Goal: Transaction & Acquisition: Book appointment/travel/reservation

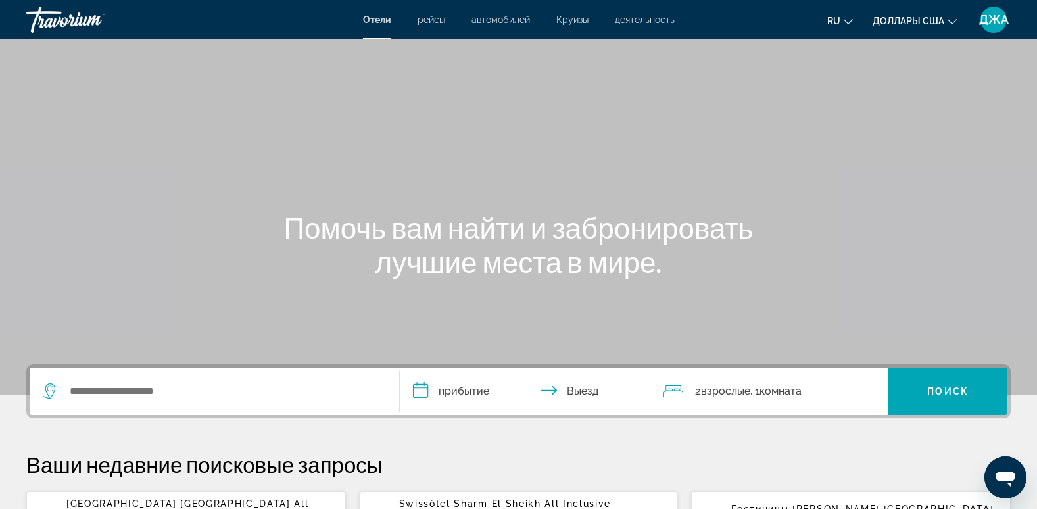
click at [130, 401] on div "Виджет поиска" at bounding box center [214, 391] width 343 height 47
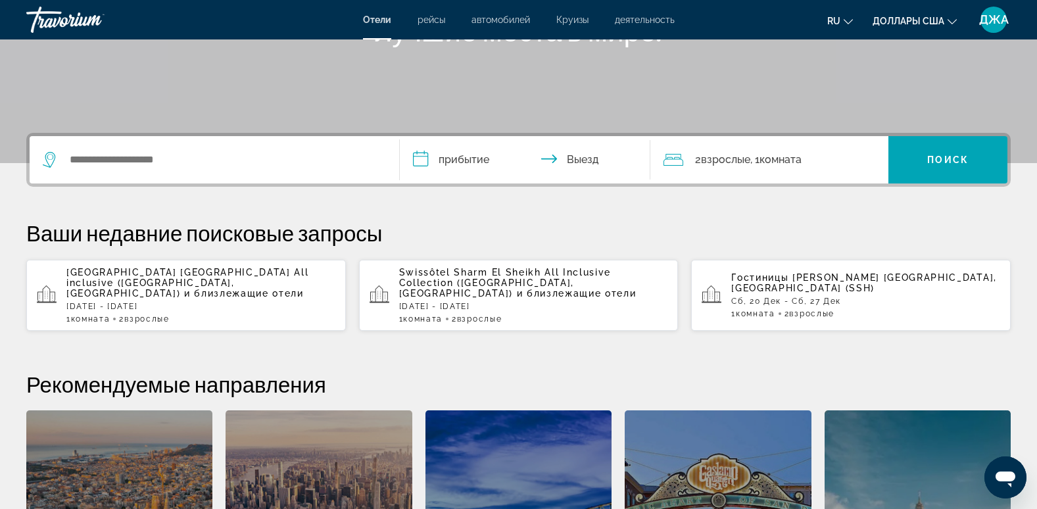
scroll to position [322, 0]
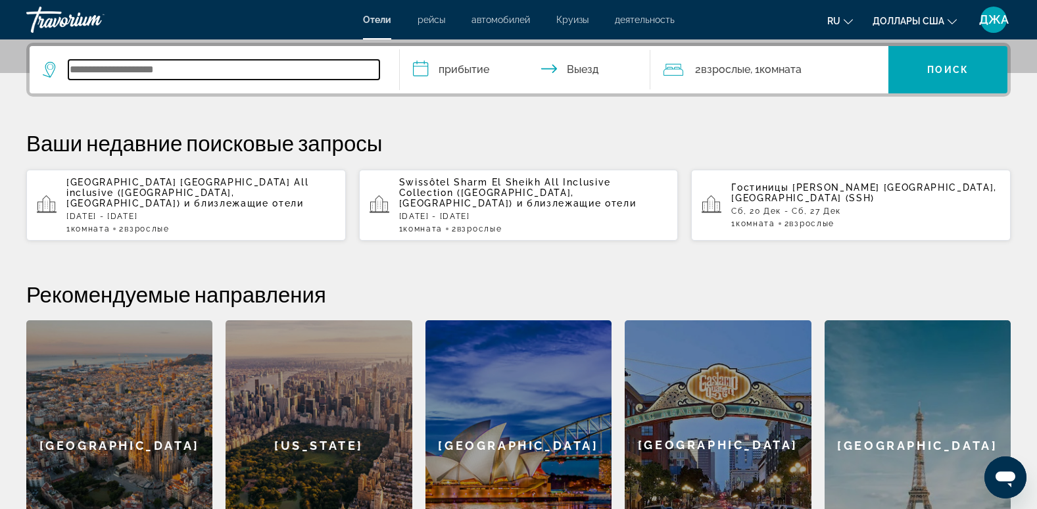
click at [134, 66] on input "Виджет поиска" at bounding box center [223, 70] width 311 height 20
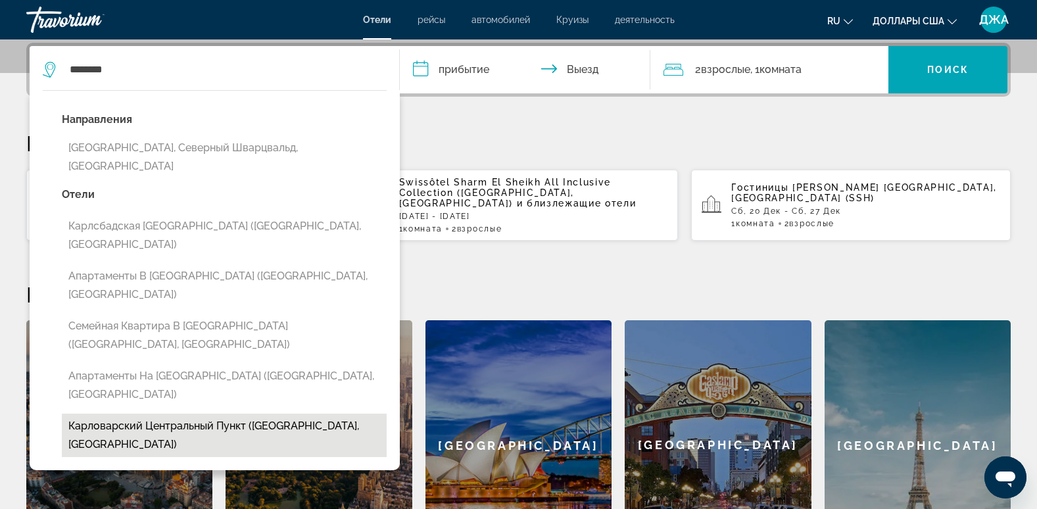
click at [189, 414] on button "Карловарский Центральный Пункт ([GEOGRAPHIC_DATA], [GEOGRAPHIC_DATA])" at bounding box center [224, 435] width 325 height 43
type input "**********"
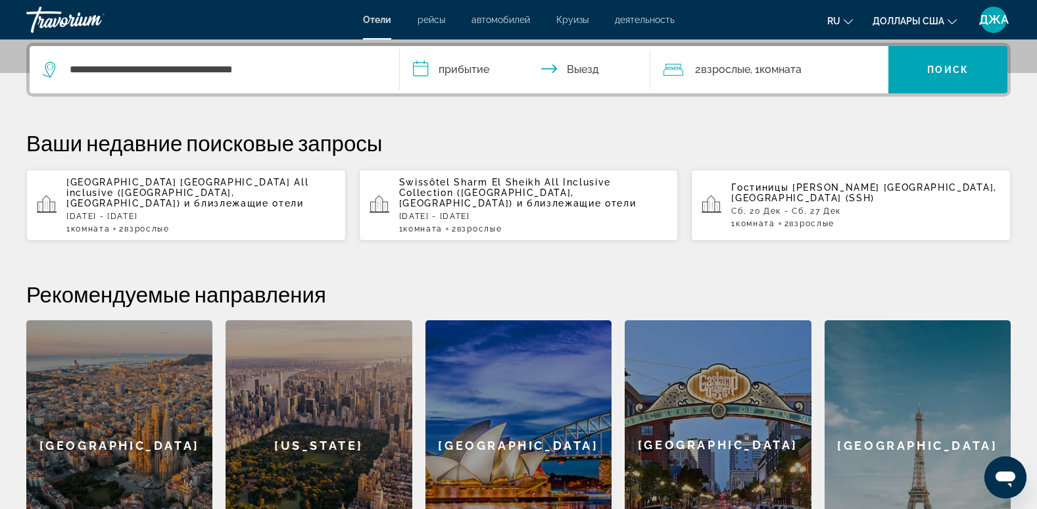
click at [466, 65] on input "**********" at bounding box center [528, 71] width 257 height 51
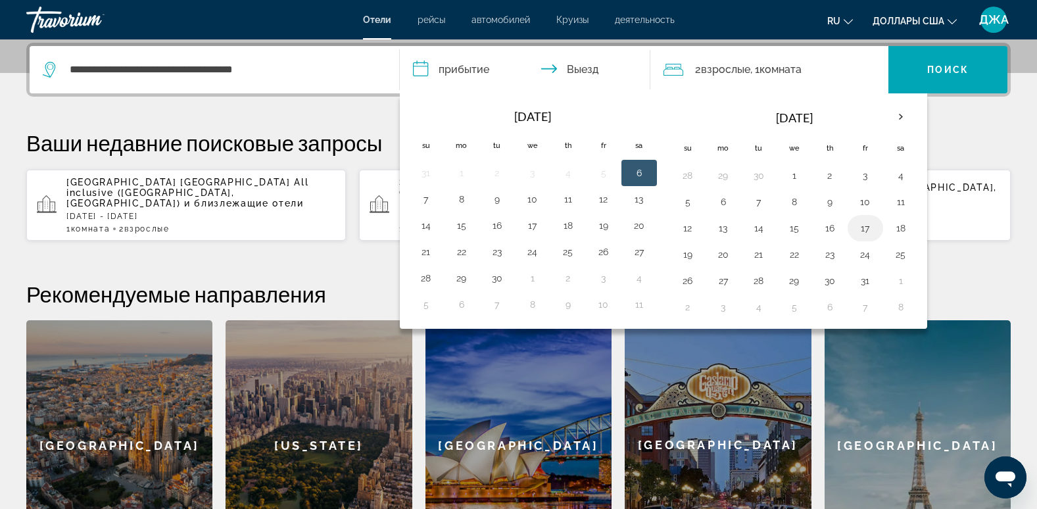
click at [866, 225] on button "17" at bounding box center [865, 228] width 21 height 18
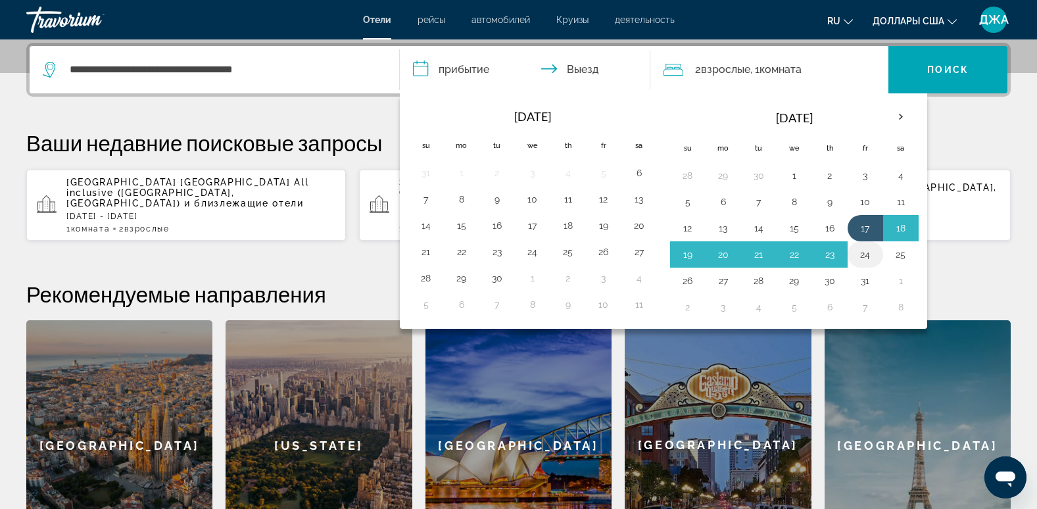
click at [866, 258] on button "24" at bounding box center [865, 254] width 21 height 18
type input "**********"
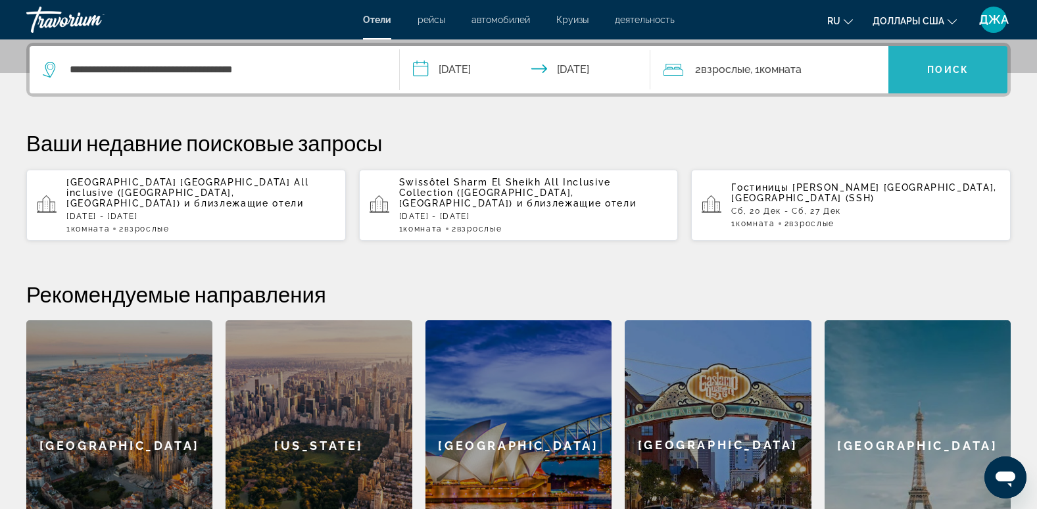
click at [945, 66] on span "Поиск" at bounding box center [947, 69] width 41 height 11
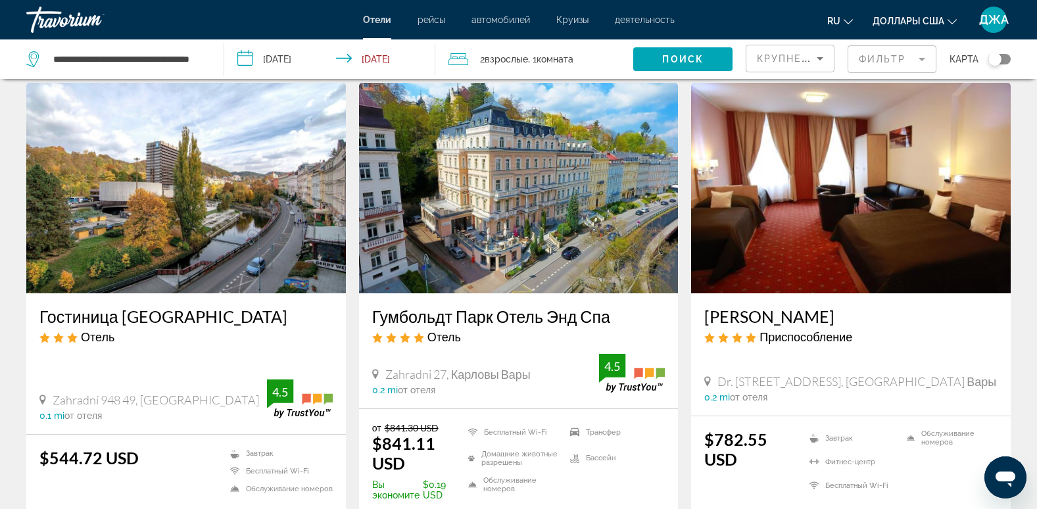
scroll to position [68, 0]
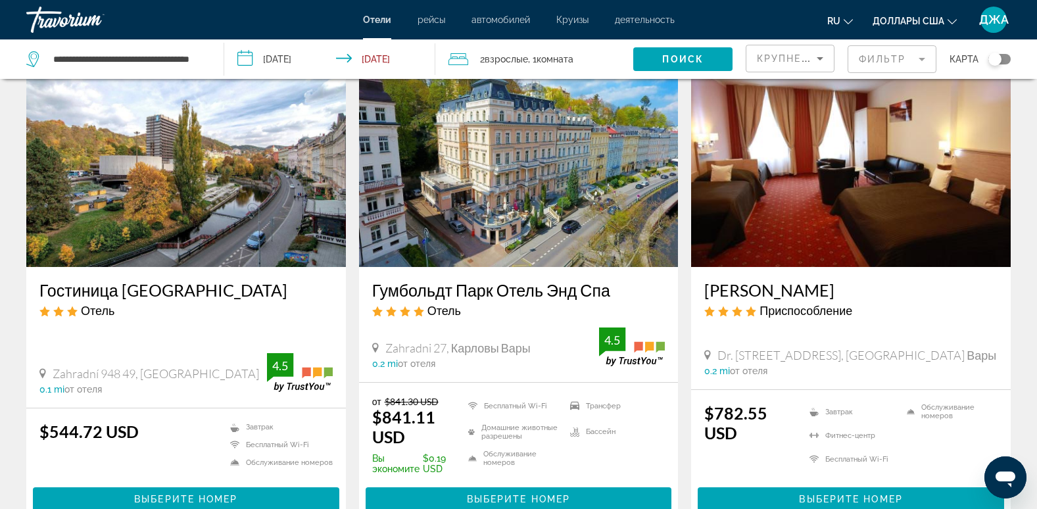
click at [885, 53] on mat-form-field "Фильтр" at bounding box center [892, 59] width 89 height 28
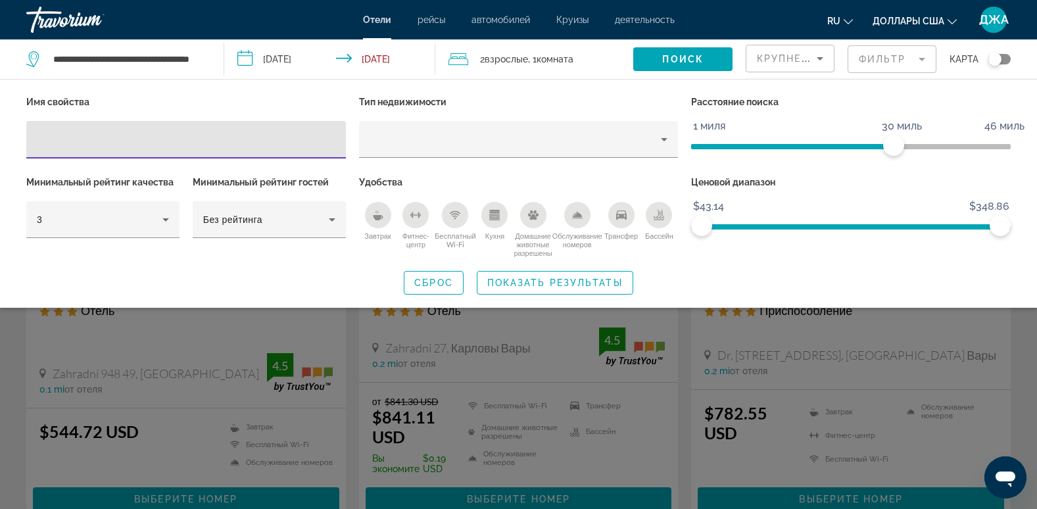
click at [787, 56] on span "Крупнейшие сбережения" at bounding box center [837, 58] width 160 height 11
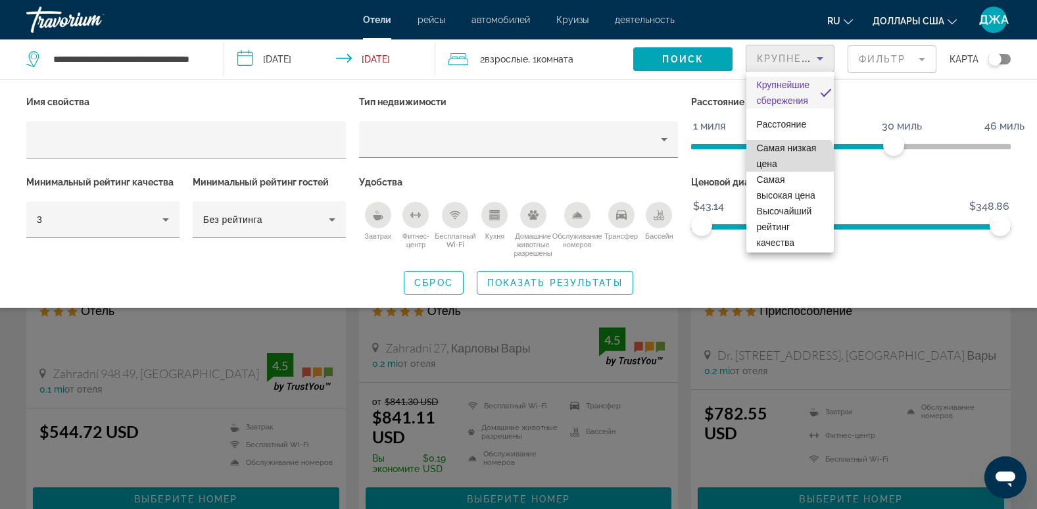
click at [789, 163] on span "Самая низкая цена" at bounding box center [787, 156] width 60 height 26
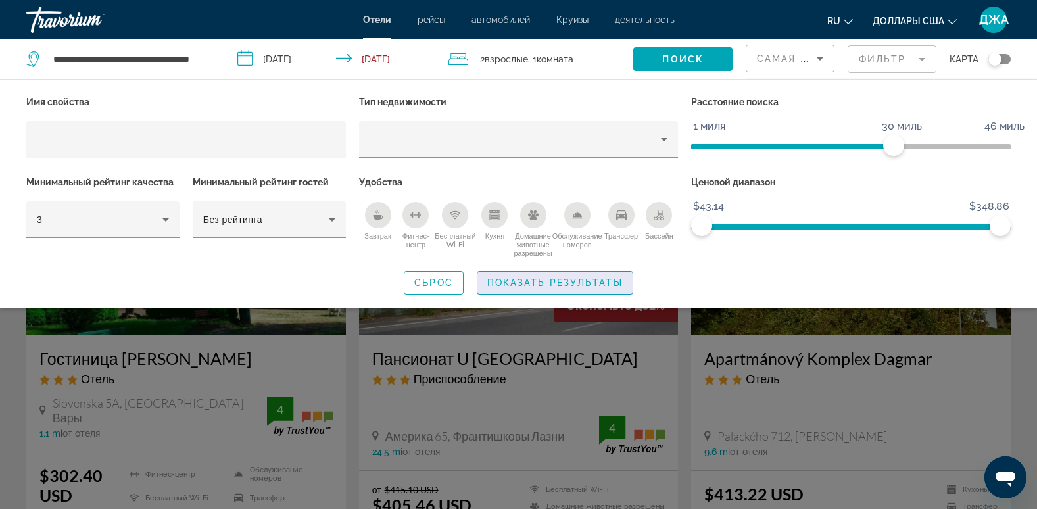
click at [562, 281] on span "Показать результаты" at bounding box center [554, 283] width 135 height 11
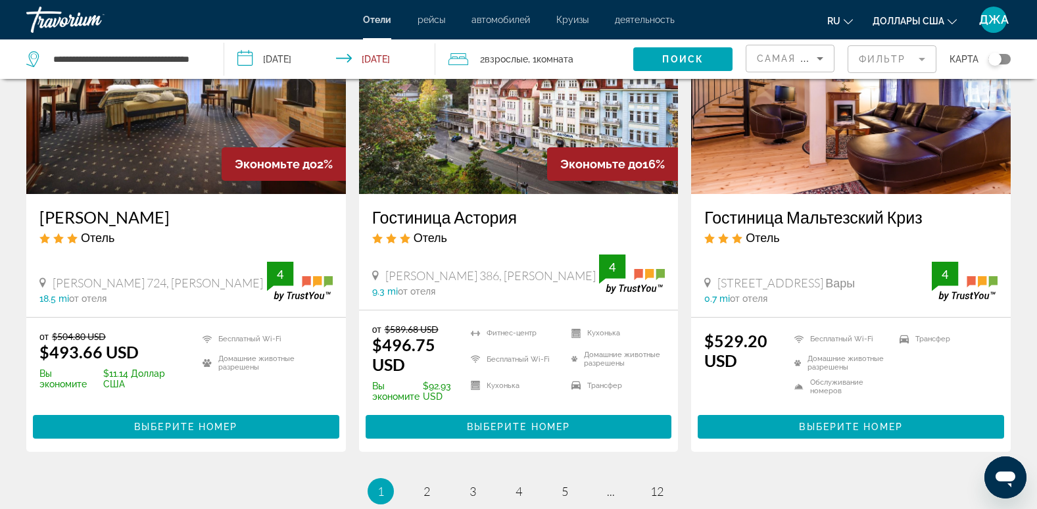
scroll to position [1605, 0]
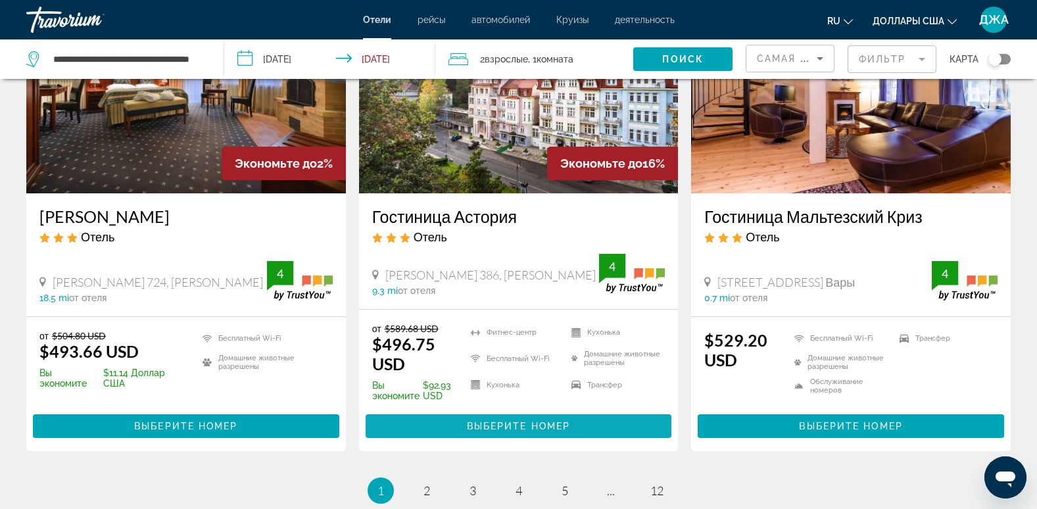
click at [516, 421] on span "Выберите номер" at bounding box center [518, 426] width 103 height 11
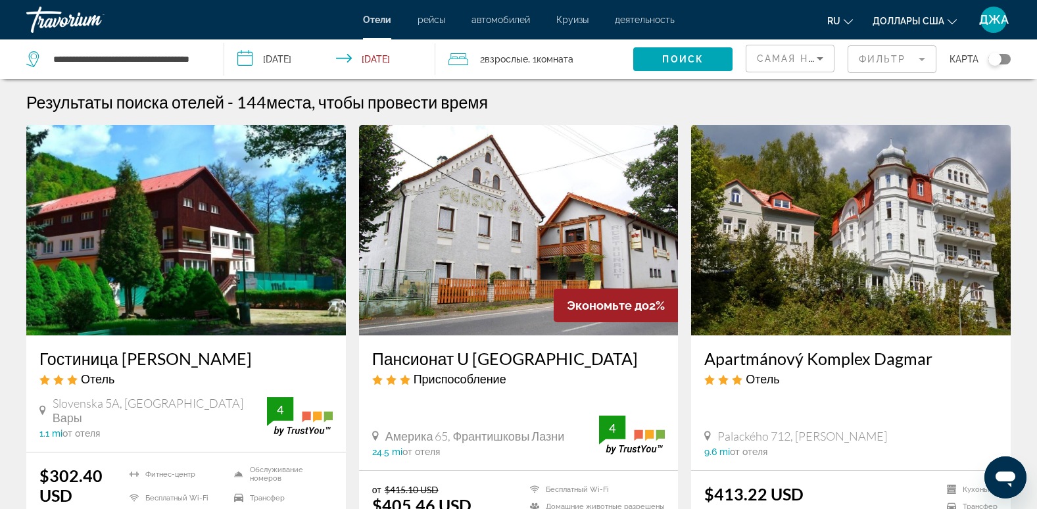
click at [777, 43] on div "Самая низкая цена" at bounding box center [790, 58] width 89 height 39
click at [789, 59] on span "Самая низкая цена" at bounding box center [818, 58] width 122 height 11
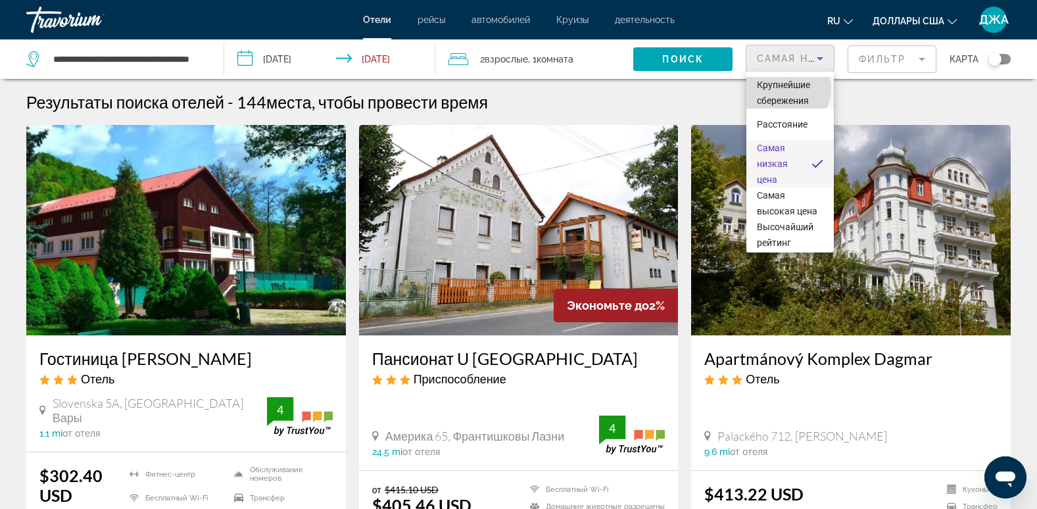
click at [787, 89] on span "Крупнейшие сбережения" at bounding box center [783, 93] width 53 height 26
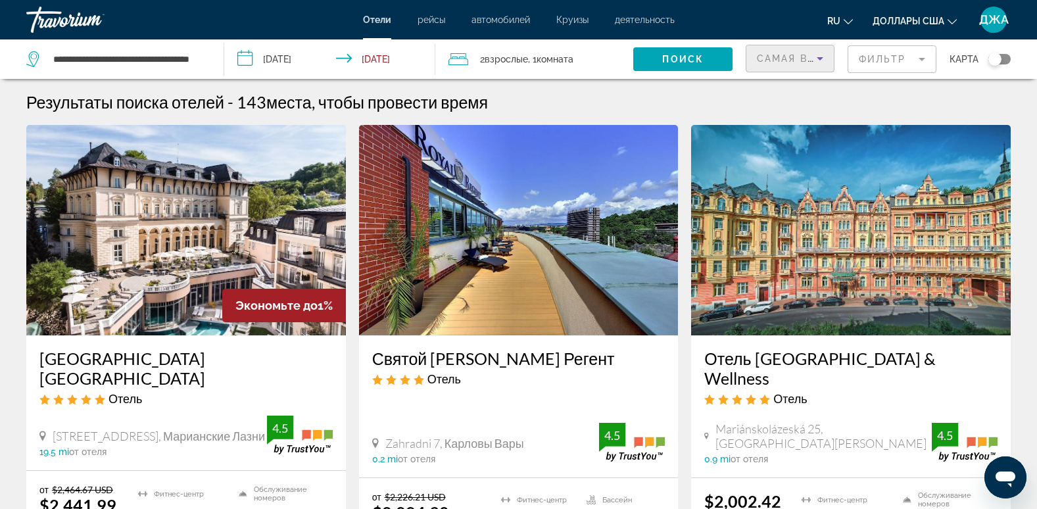
scroll to position [445, 0]
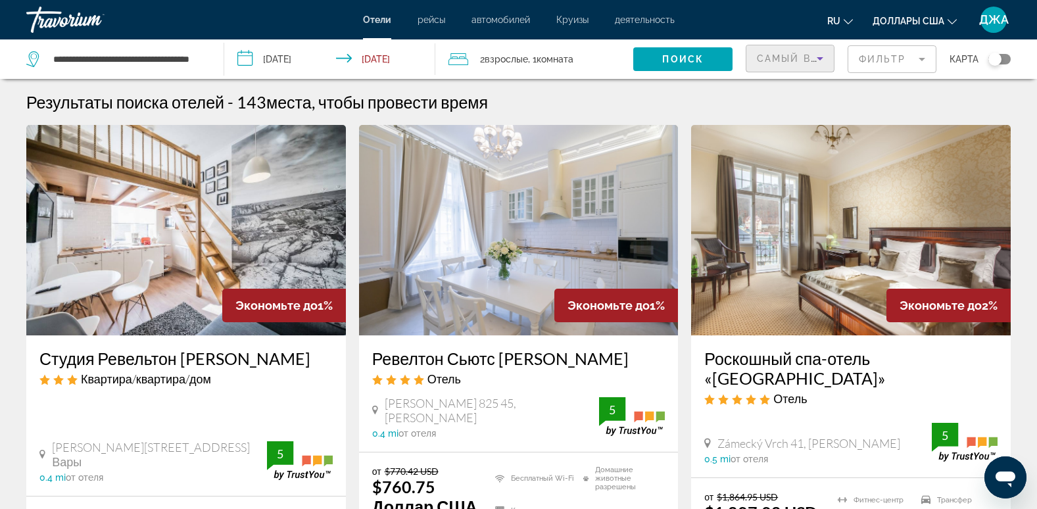
click at [786, 58] on span "Самый высокий рейтинг гостей" at bounding box center [861, 58] width 208 height 11
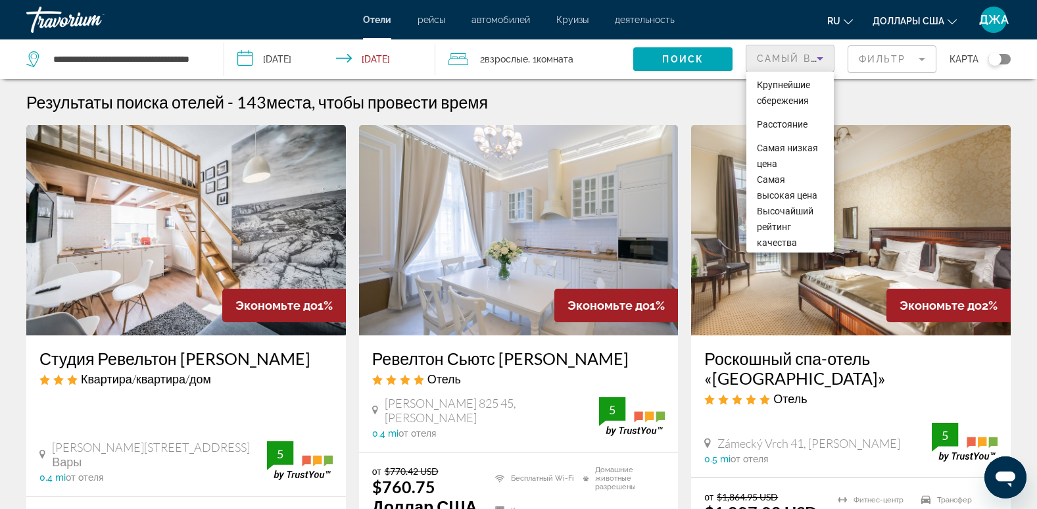
scroll to position [109, 0]
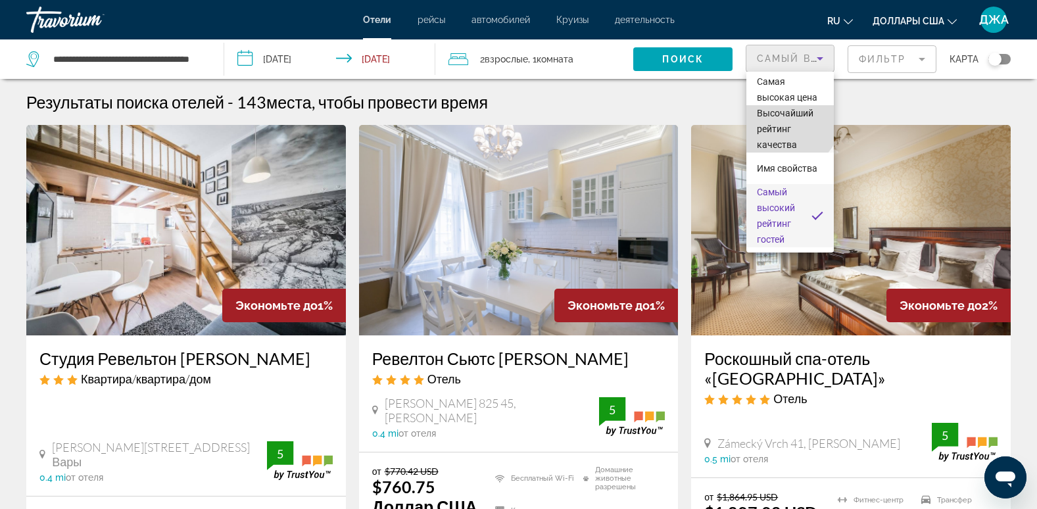
click at [787, 123] on span "Высочайший рейтинг качества" at bounding box center [785, 129] width 57 height 42
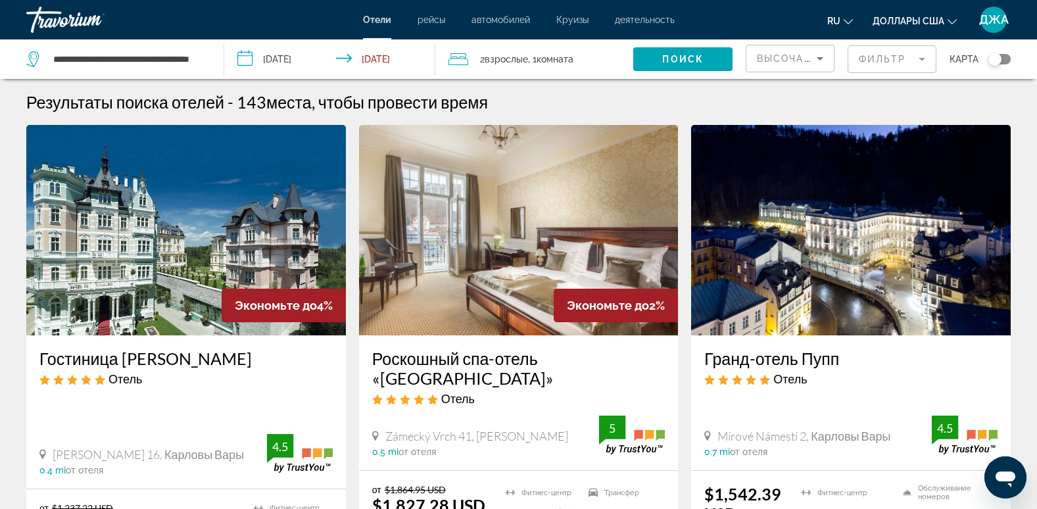
click at [875, 61] on mat-form-field "Фильтр" at bounding box center [892, 59] width 89 height 28
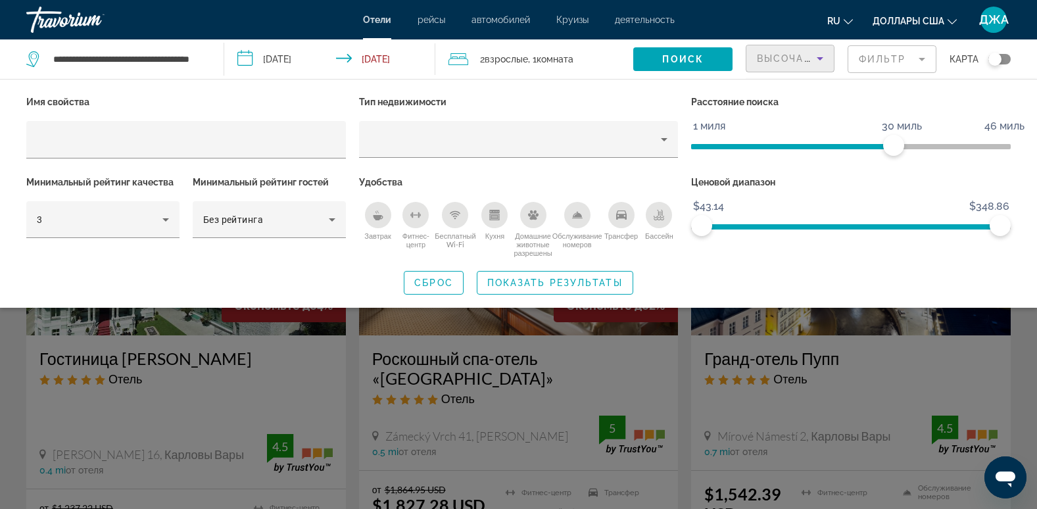
click at [791, 61] on span "Высочайший рейтинг качества" at bounding box center [858, 58] width 202 height 11
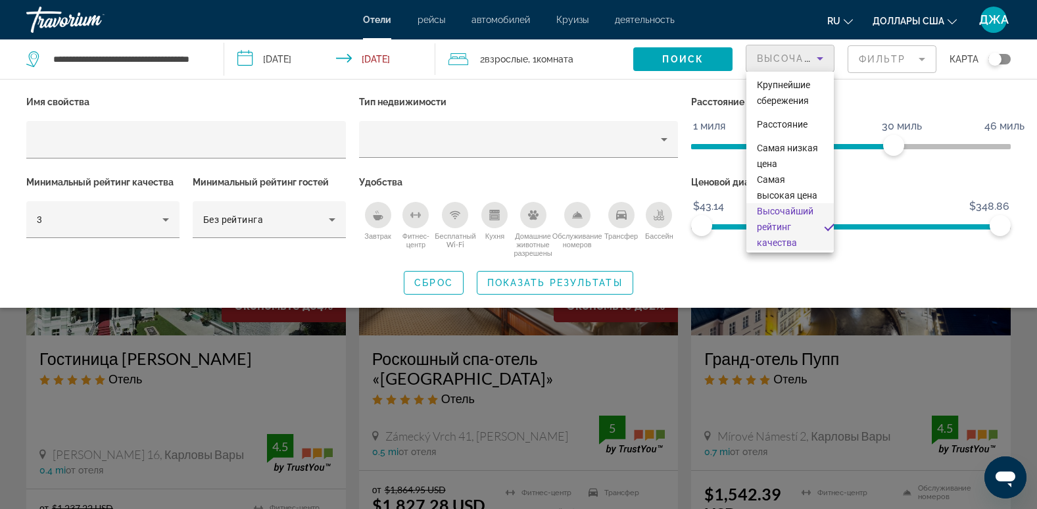
scroll to position [14, 0]
click at [789, 104] on span "Расстояние" at bounding box center [782, 111] width 51 height 16
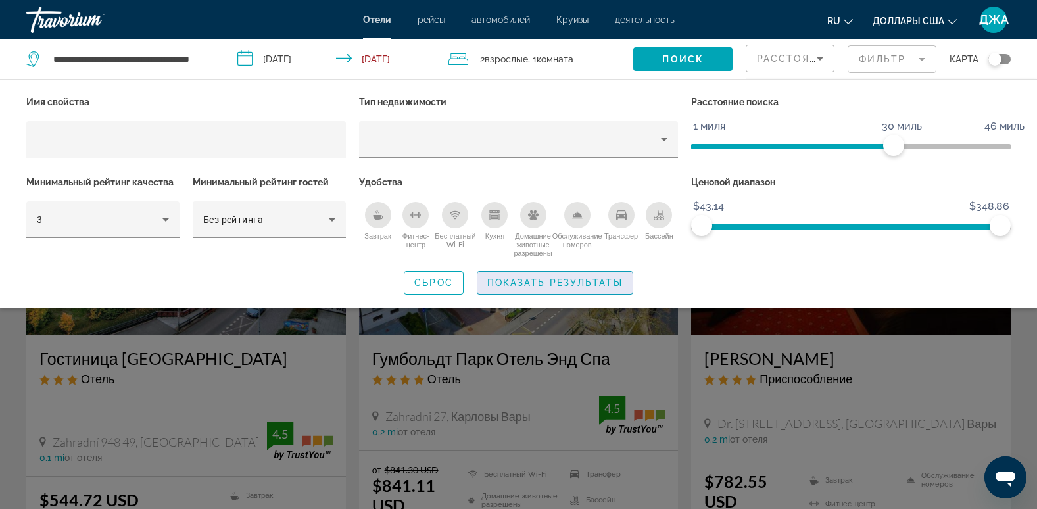
click at [557, 276] on span "Виджет поиска" at bounding box center [554, 283] width 155 height 32
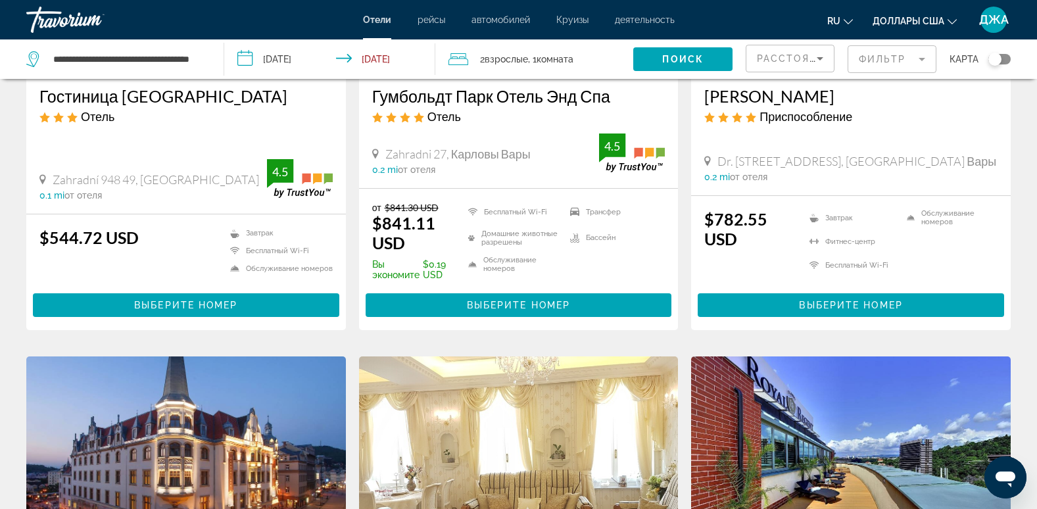
scroll to position [263, 0]
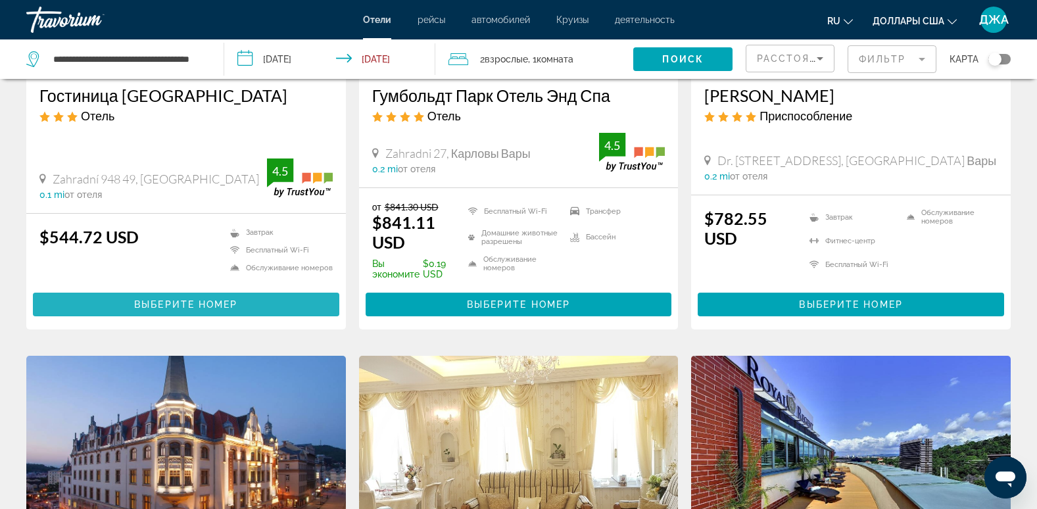
click at [233, 305] on span "Выберите номер" at bounding box center [185, 304] width 103 height 11
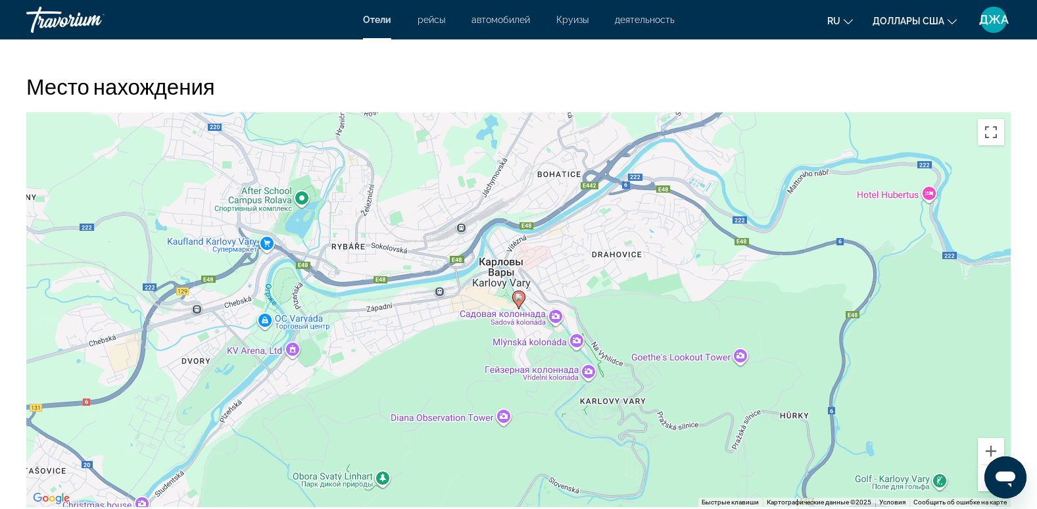
scroll to position [1236, 0]
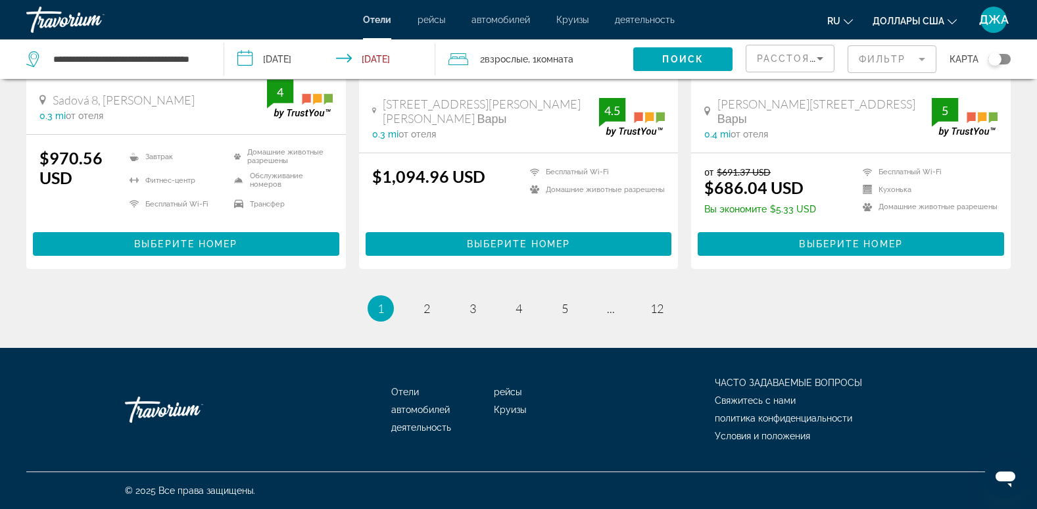
scroll to position [1805, 0]
click at [426, 310] on span "2" at bounding box center [427, 308] width 7 height 14
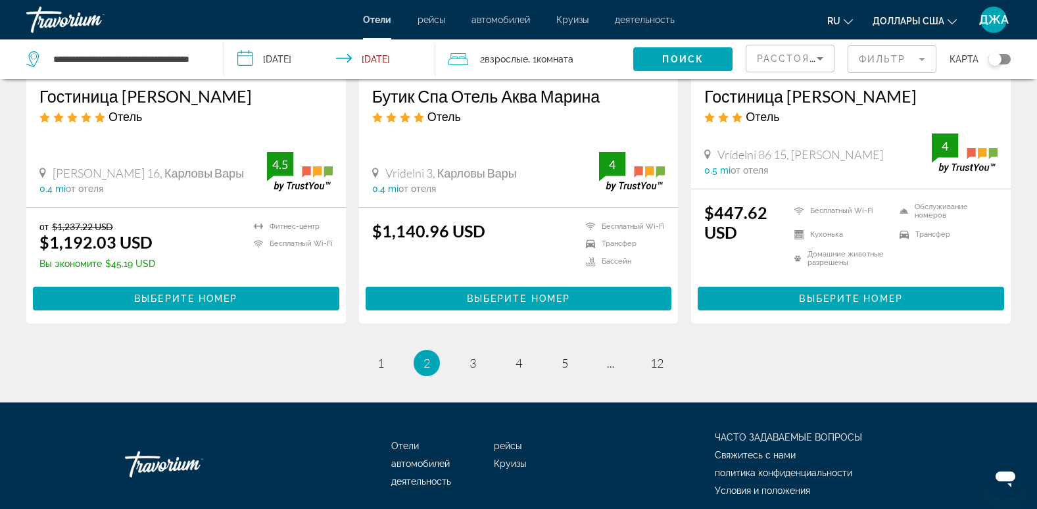
scroll to position [1836, 0]
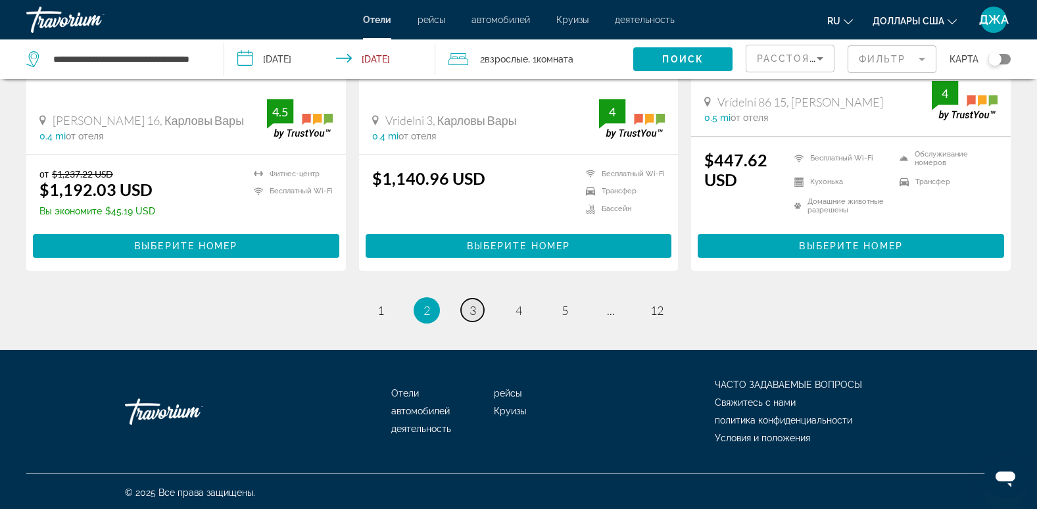
click at [474, 304] on span "3" at bounding box center [473, 310] width 7 height 14
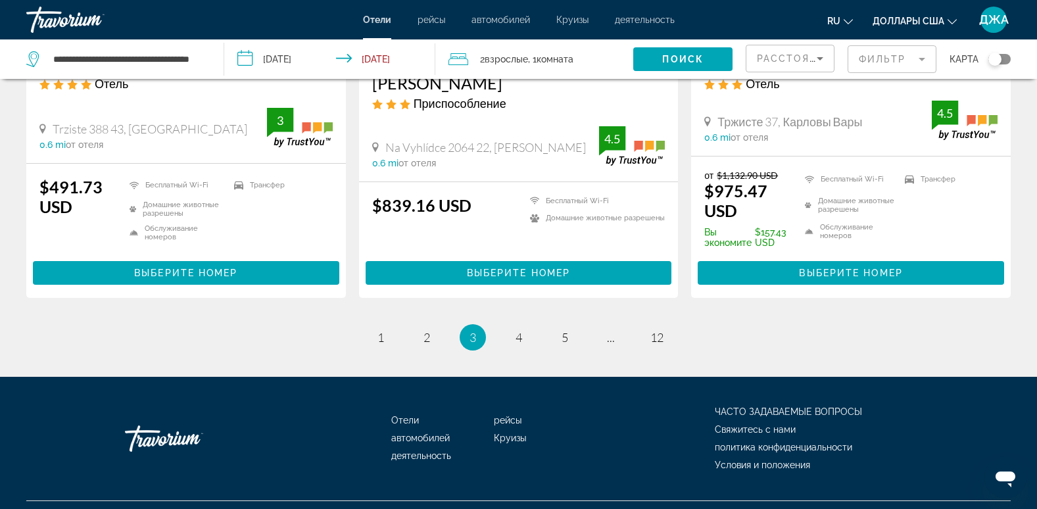
scroll to position [1832, 0]
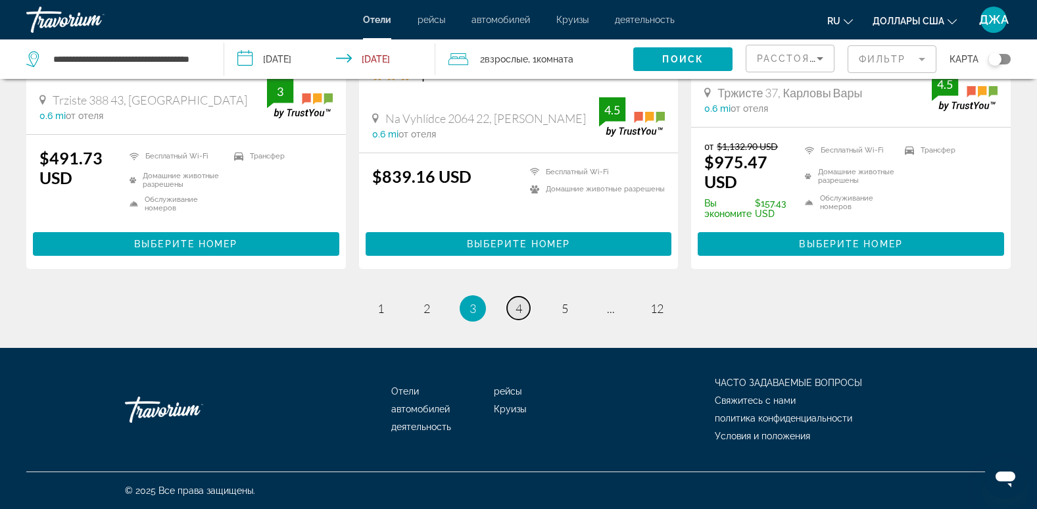
click at [516, 305] on span "4" at bounding box center [519, 308] width 7 height 14
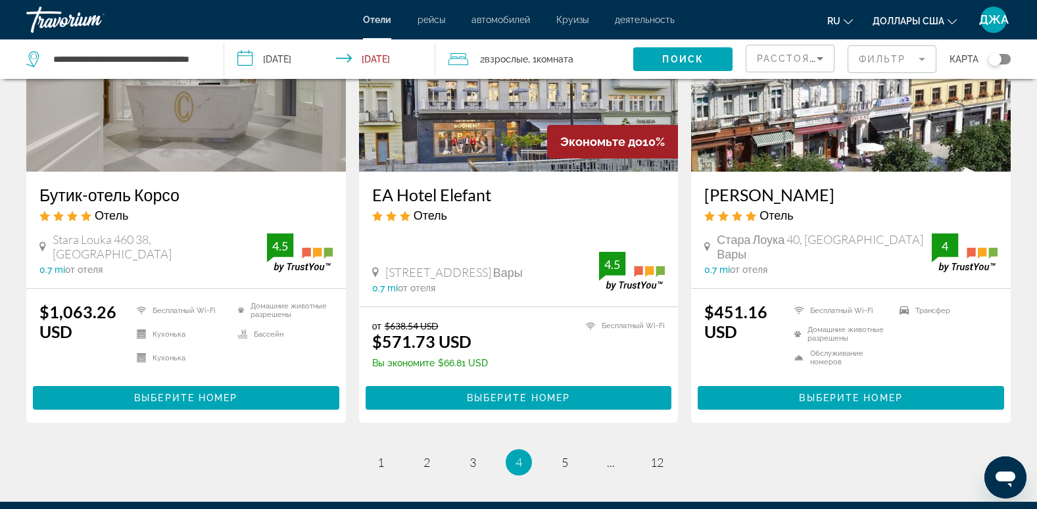
scroll to position [1631, 0]
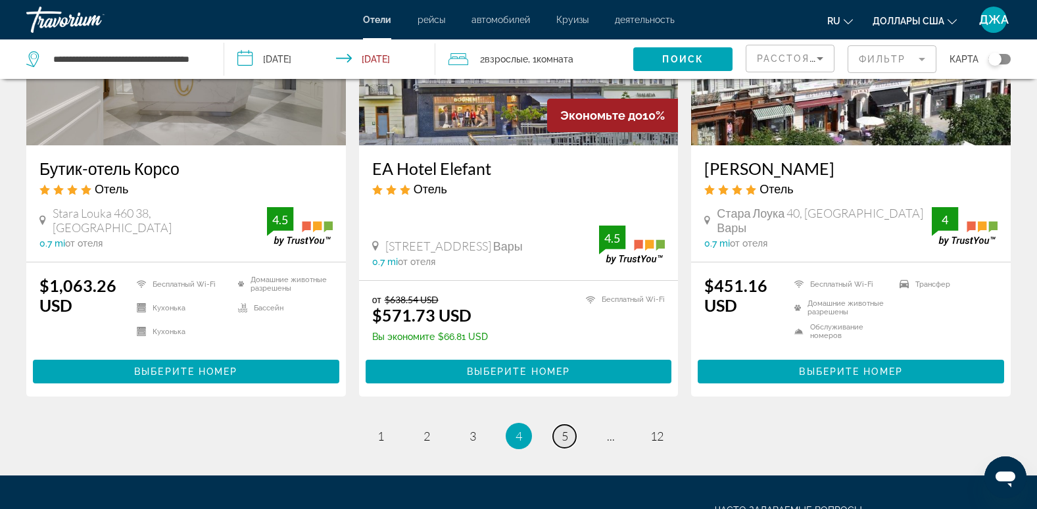
click at [566, 433] on span "5" at bounding box center [565, 436] width 7 height 14
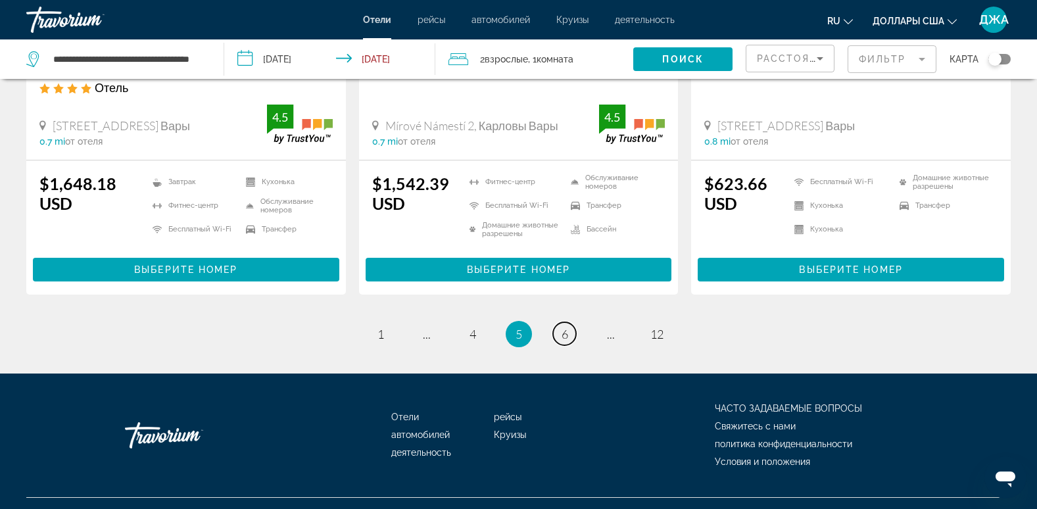
scroll to position [1805, 0]
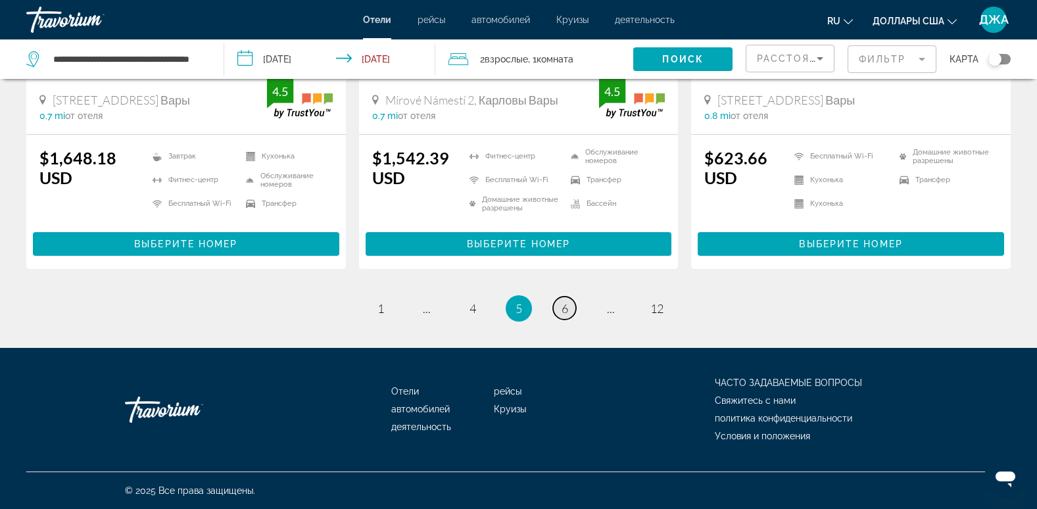
click at [563, 305] on span "6" at bounding box center [565, 308] width 7 height 14
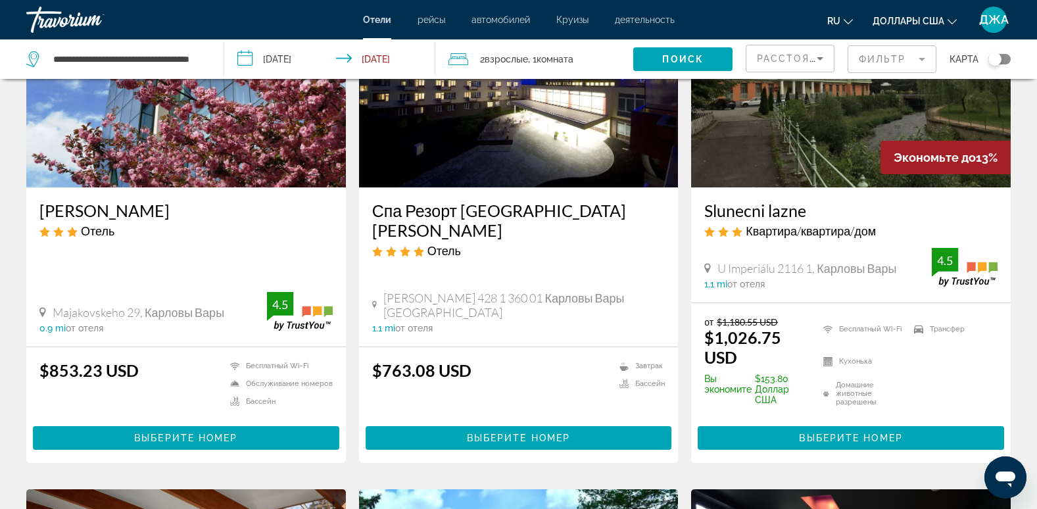
scroll to position [658, 0]
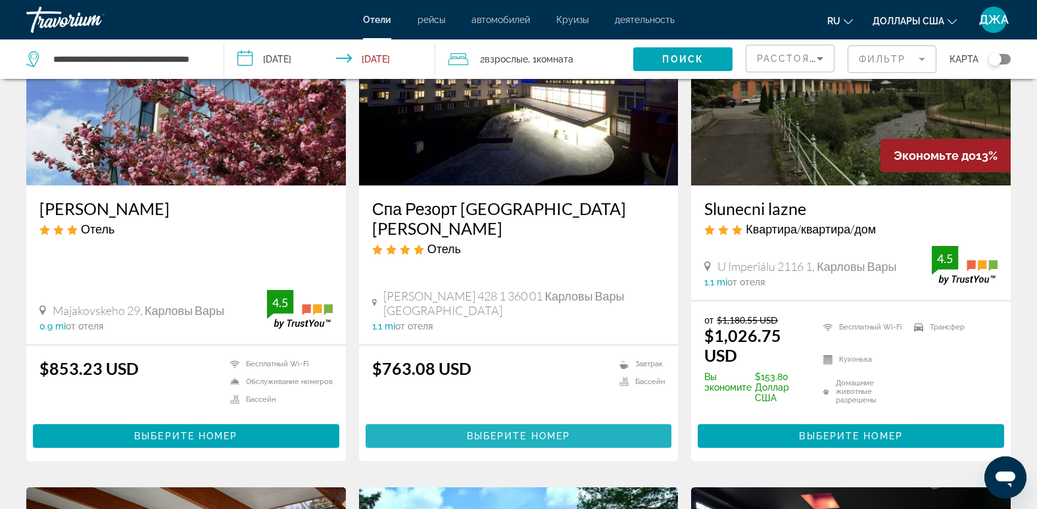
click at [491, 434] on span "Выберите номер" at bounding box center [518, 436] width 103 height 11
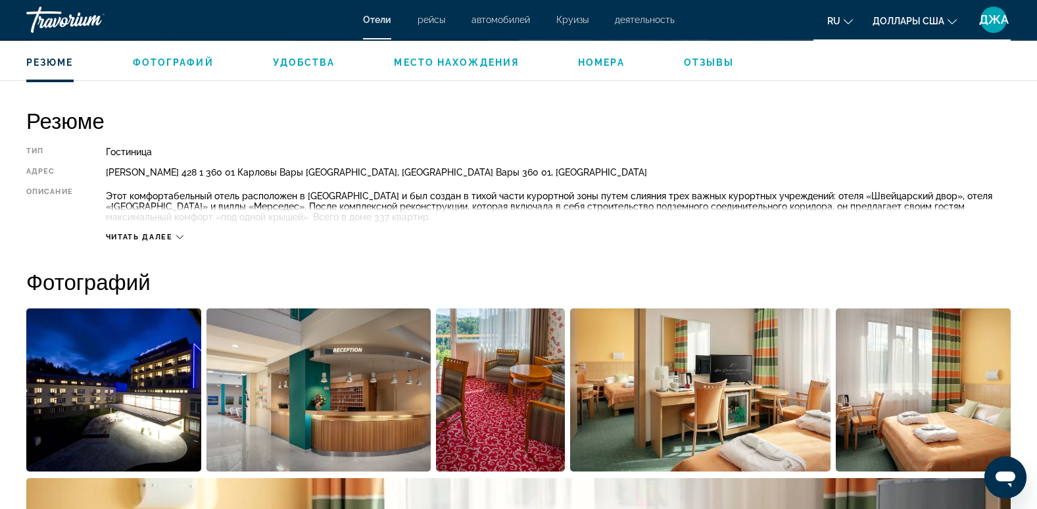
scroll to position [395, 0]
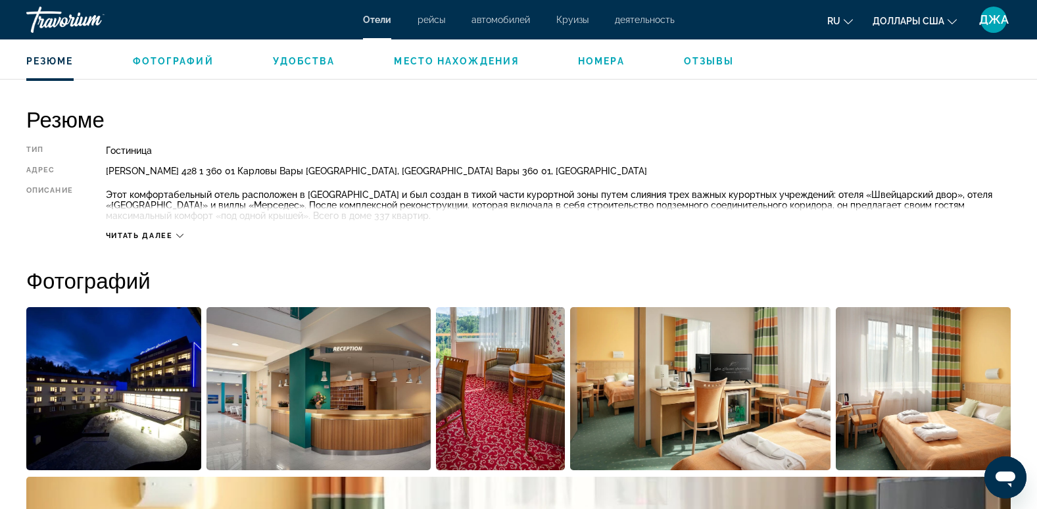
click at [164, 233] on span "Читать далее" at bounding box center [139, 236] width 67 height 9
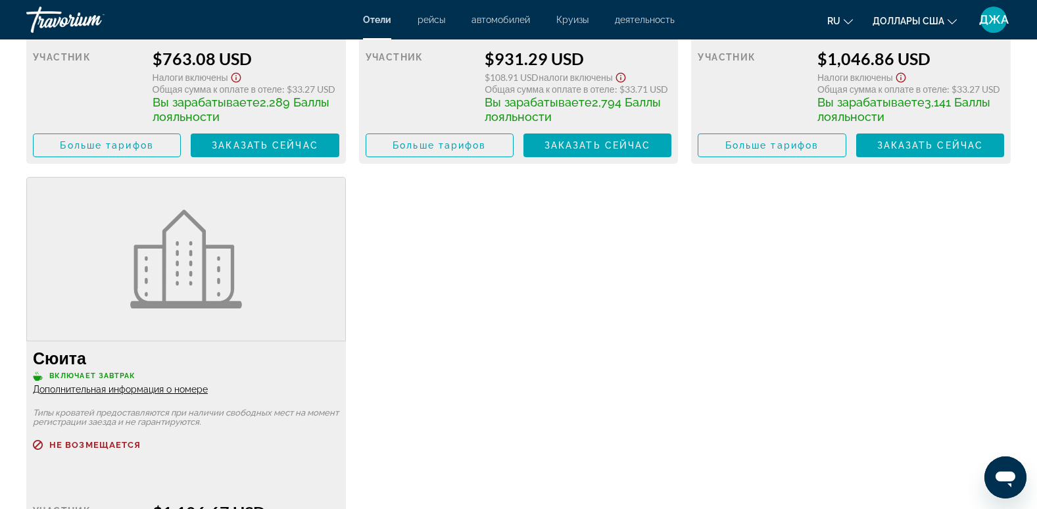
scroll to position [2105, 0]
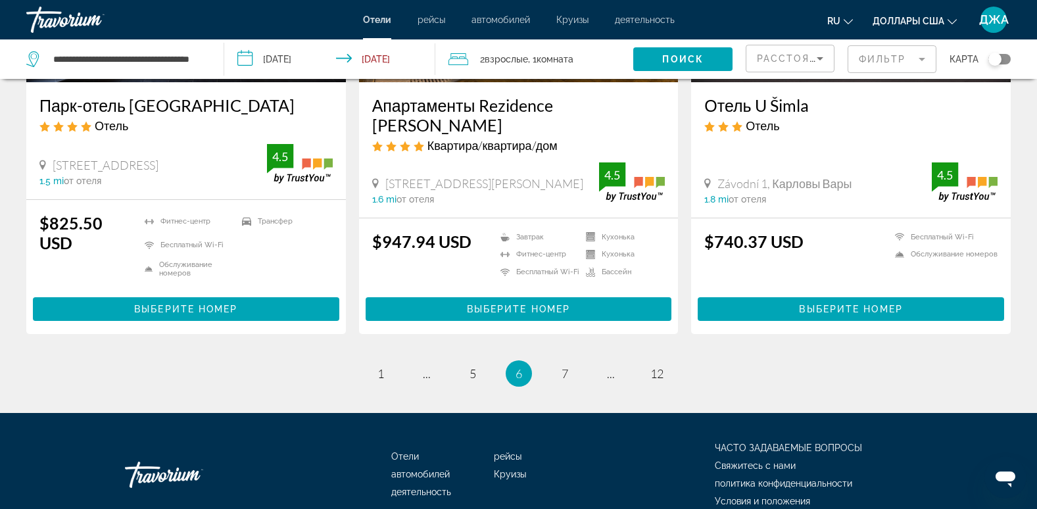
scroll to position [1789, 0]
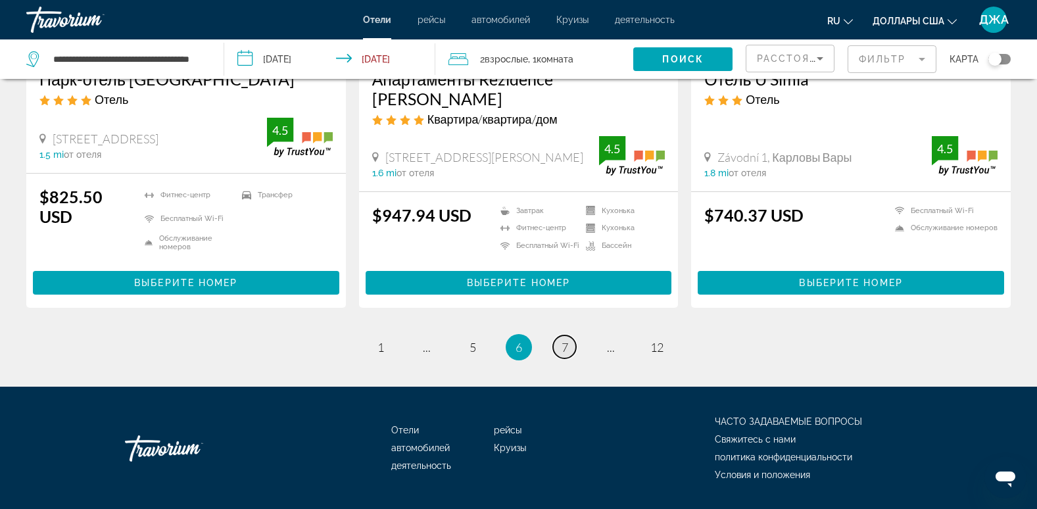
click at [564, 341] on span "7" at bounding box center [565, 347] width 7 height 14
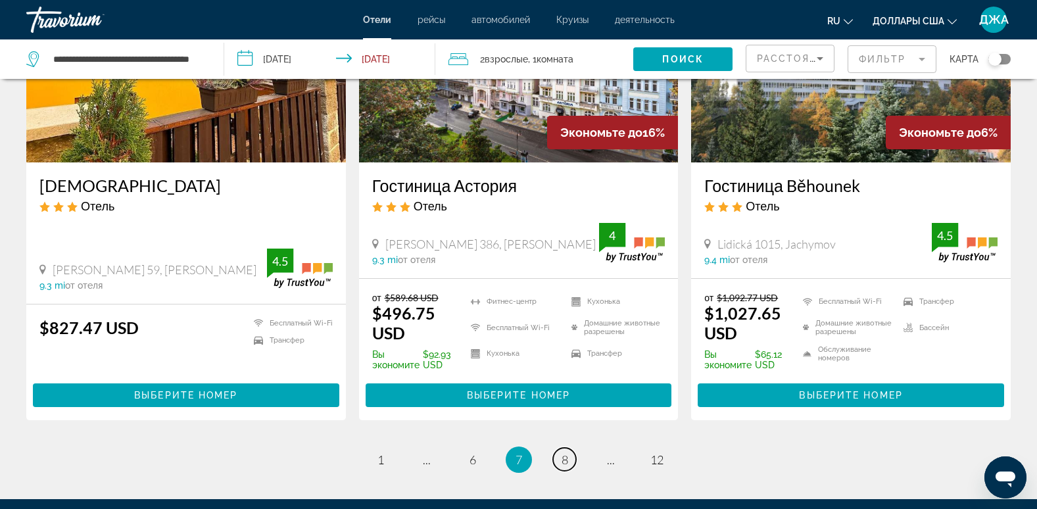
scroll to position [1657, 0]
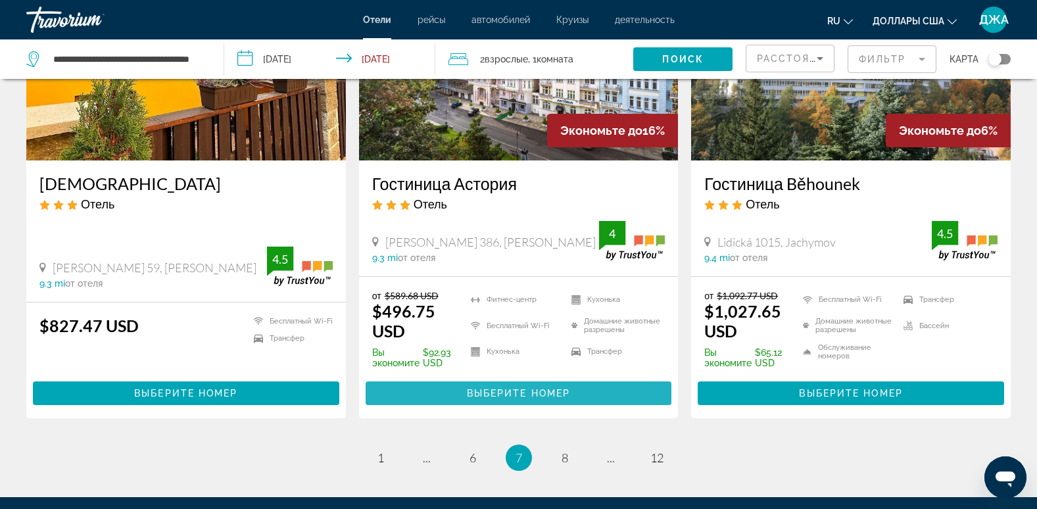
click at [542, 389] on span "Выберите номер" at bounding box center [518, 393] width 103 height 11
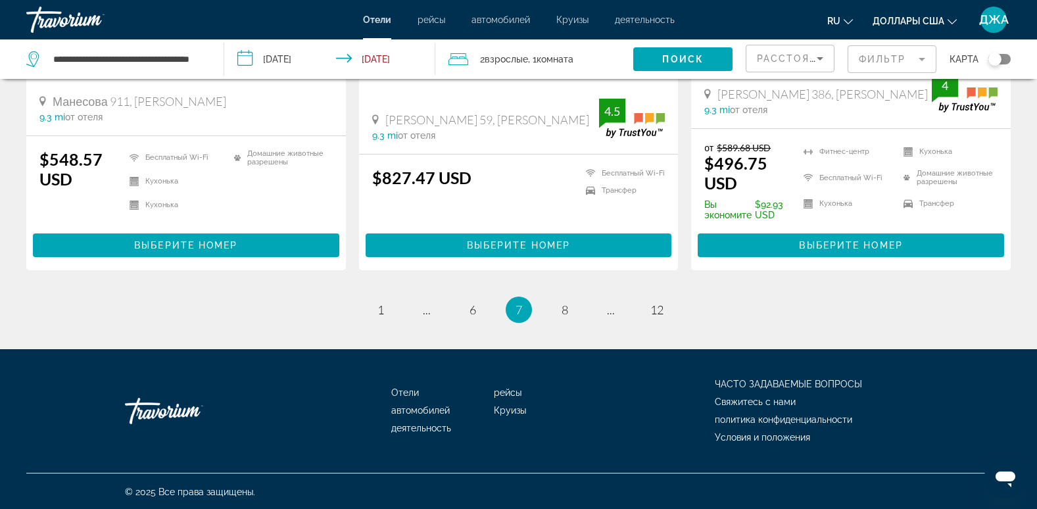
scroll to position [1807, 0]
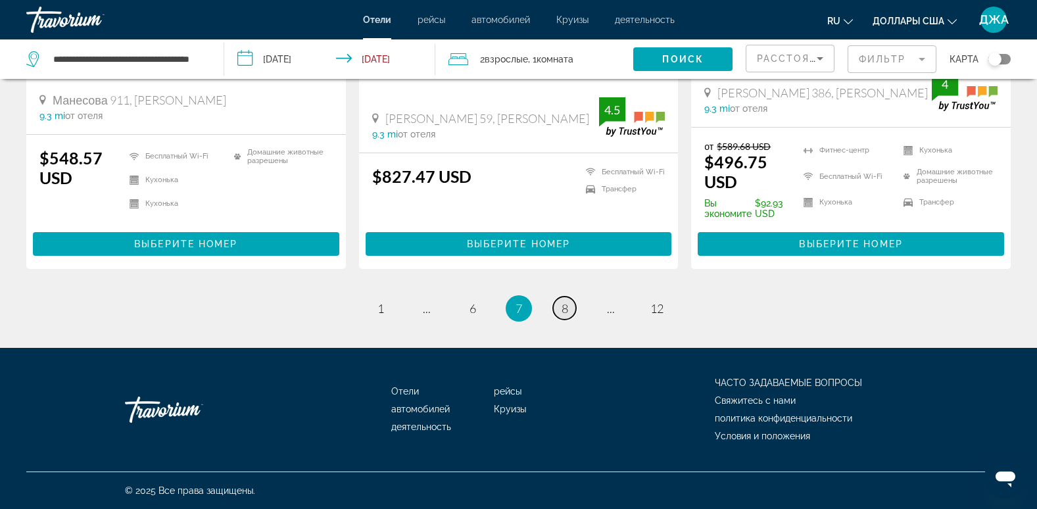
click at [558, 311] on link "страница 8" at bounding box center [564, 308] width 23 height 23
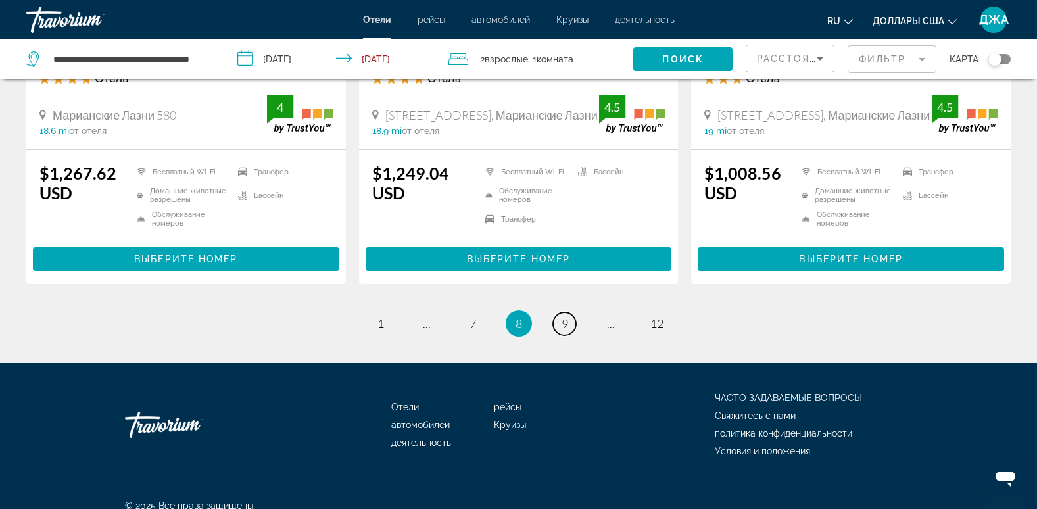
scroll to position [1798, 0]
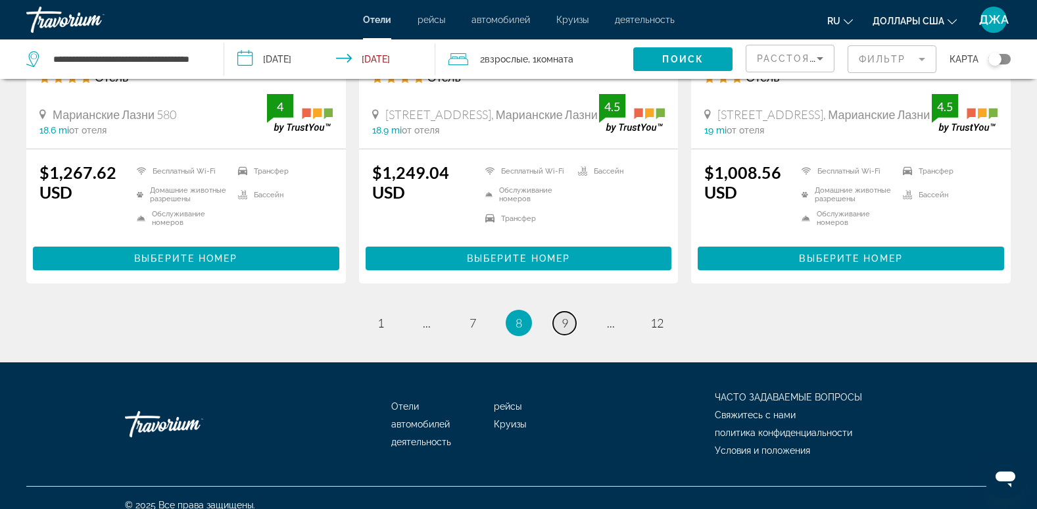
click at [558, 312] on link "страница 9" at bounding box center [564, 323] width 23 height 23
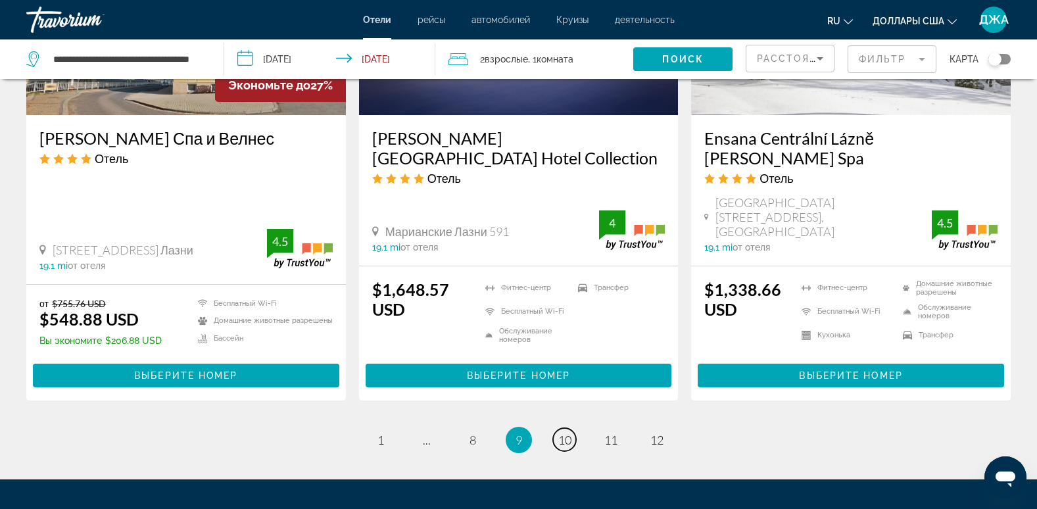
scroll to position [1736, 0]
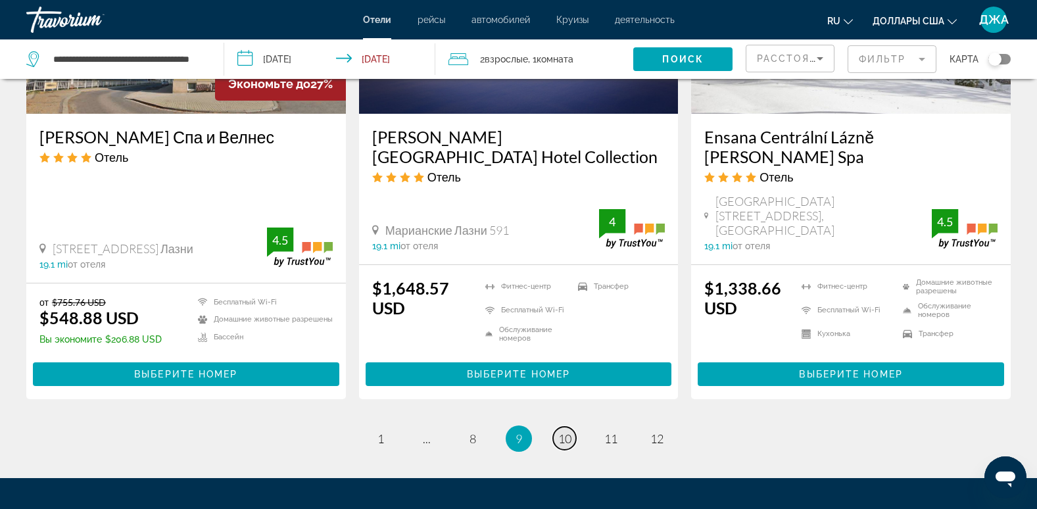
click at [563, 440] on span "10" at bounding box center [564, 438] width 13 height 14
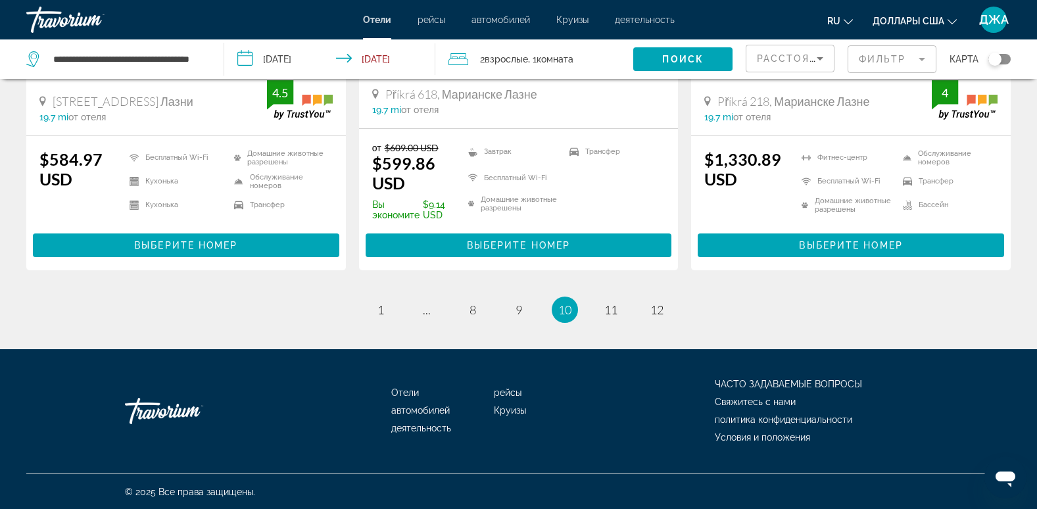
scroll to position [1857, 0]
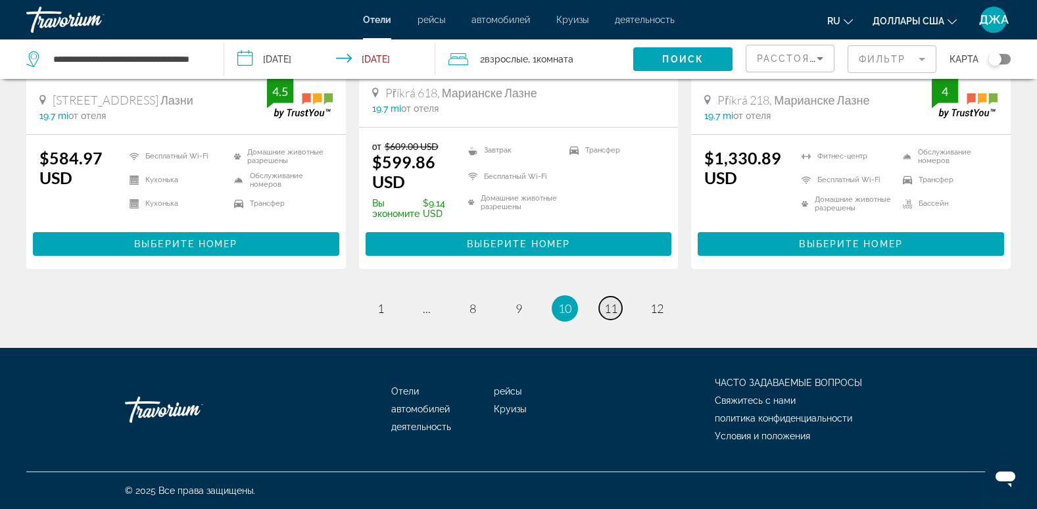
click at [614, 309] on span "11" at bounding box center [610, 308] width 13 height 14
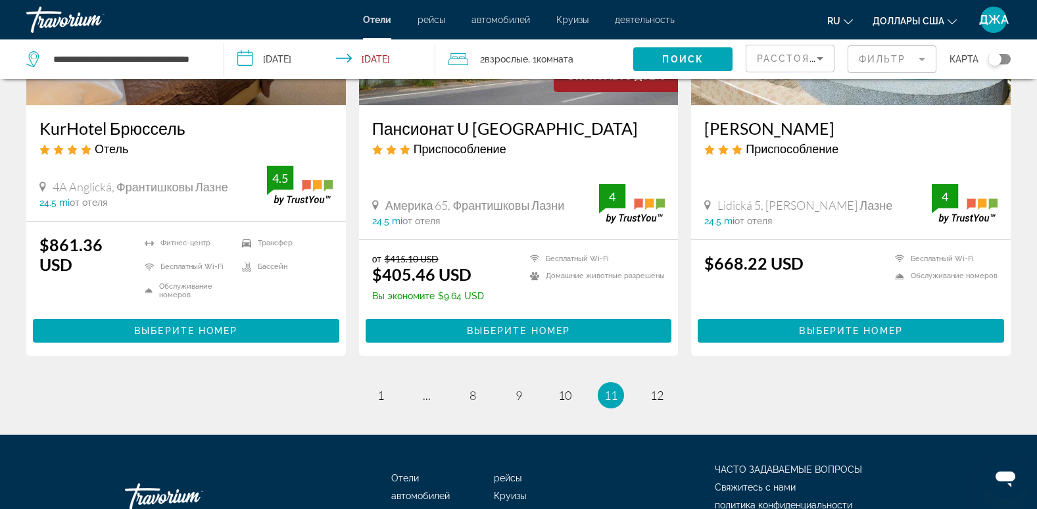
scroll to position [1736, 0]
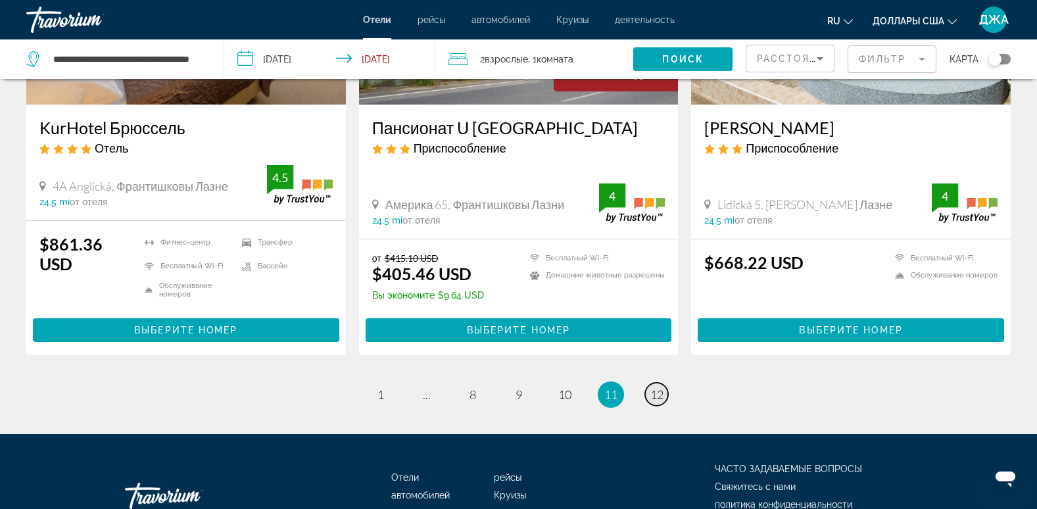
click at [661, 387] on span "12" at bounding box center [656, 394] width 13 height 14
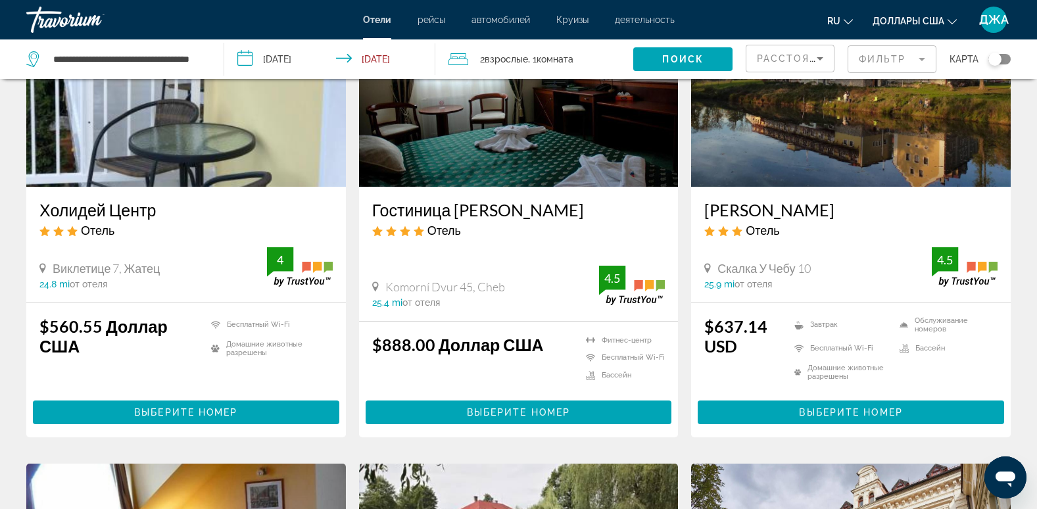
scroll to position [631, 0]
